Goal: Navigation & Orientation: Find specific page/section

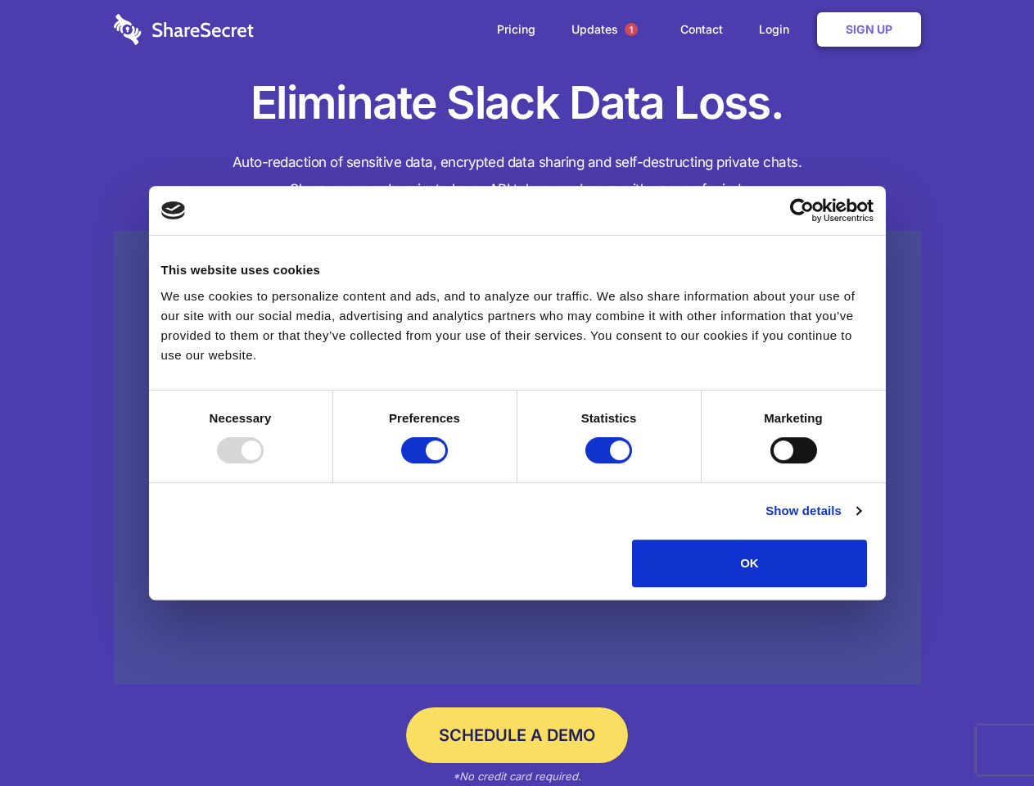
click at [264, 463] on div at bounding box center [240, 450] width 47 height 26
click at [448, 463] on input "Preferences" at bounding box center [424, 450] width 47 height 26
checkbox input "false"
click at [611, 463] on input "Statistics" at bounding box center [608, 450] width 47 height 26
checkbox input "false"
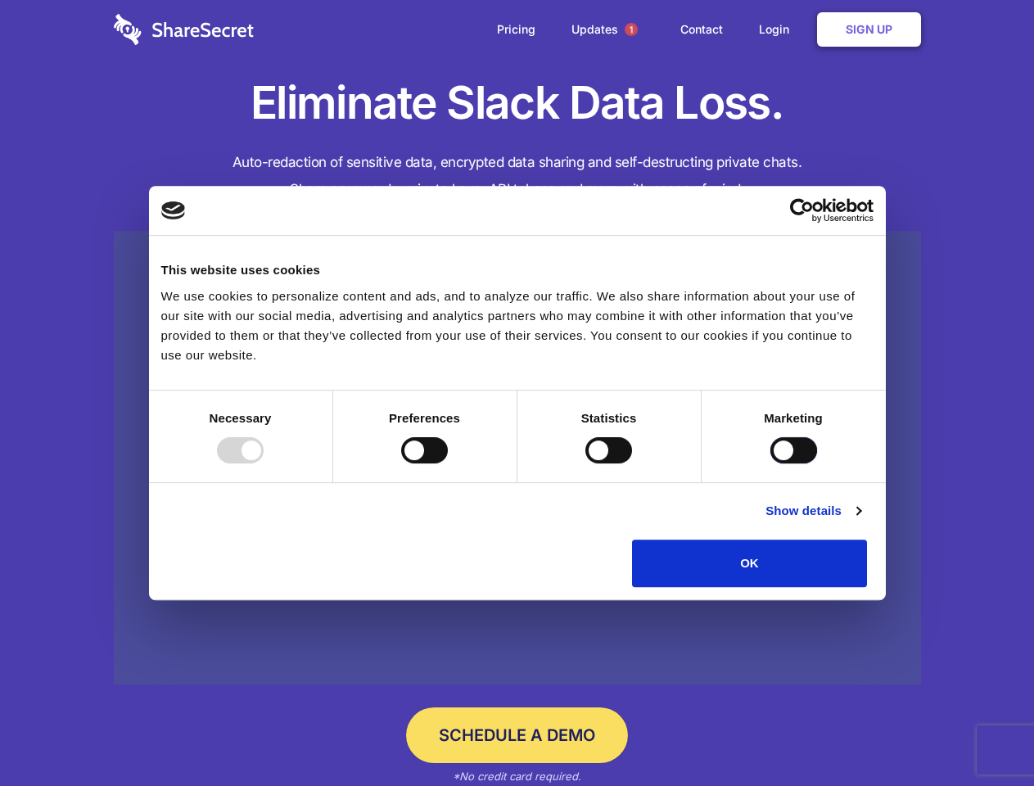
click at [771, 463] on input "Marketing" at bounding box center [794, 450] width 47 height 26
checkbox input "true"
click at [861, 521] on link "Show details" at bounding box center [813, 511] width 95 height 20
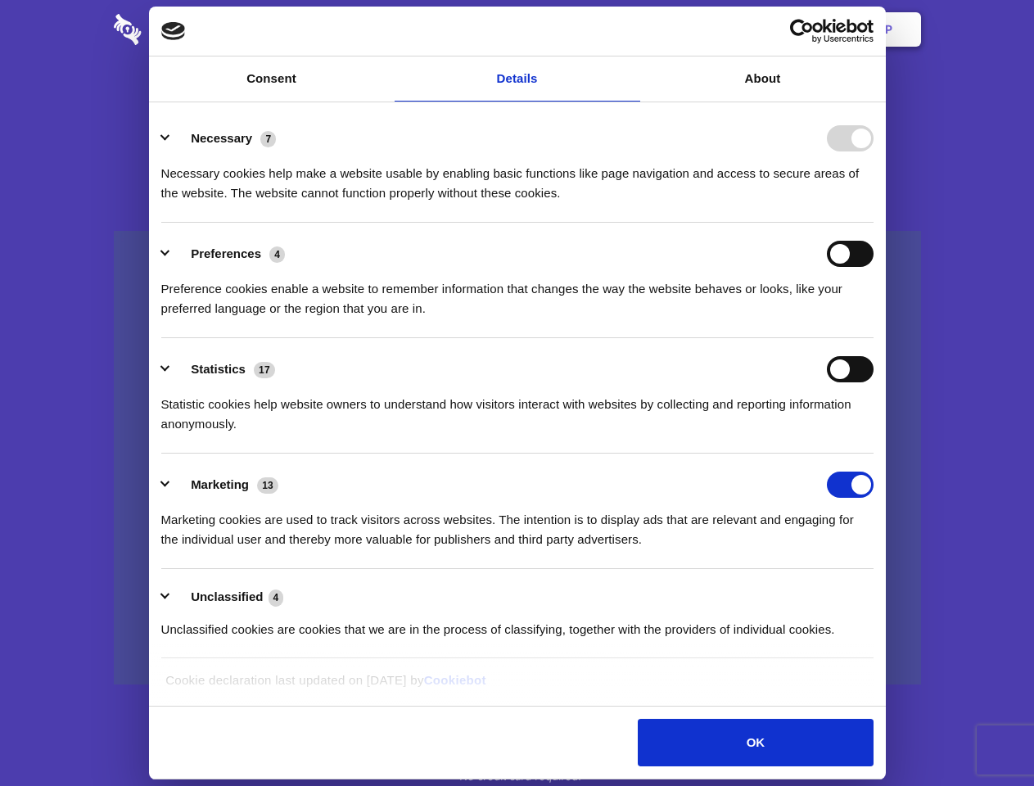
click at [874, 223] on li "Necessary 7 Necessary cookies help make a website usable by enabling basic func…" at bounding box center [517, 164] width 712 height 115
click at [631, 29] on span "1" at bounding box center [631, 29] width 13 height 13
